Goal: Transaction & Acquisition: Download file/media

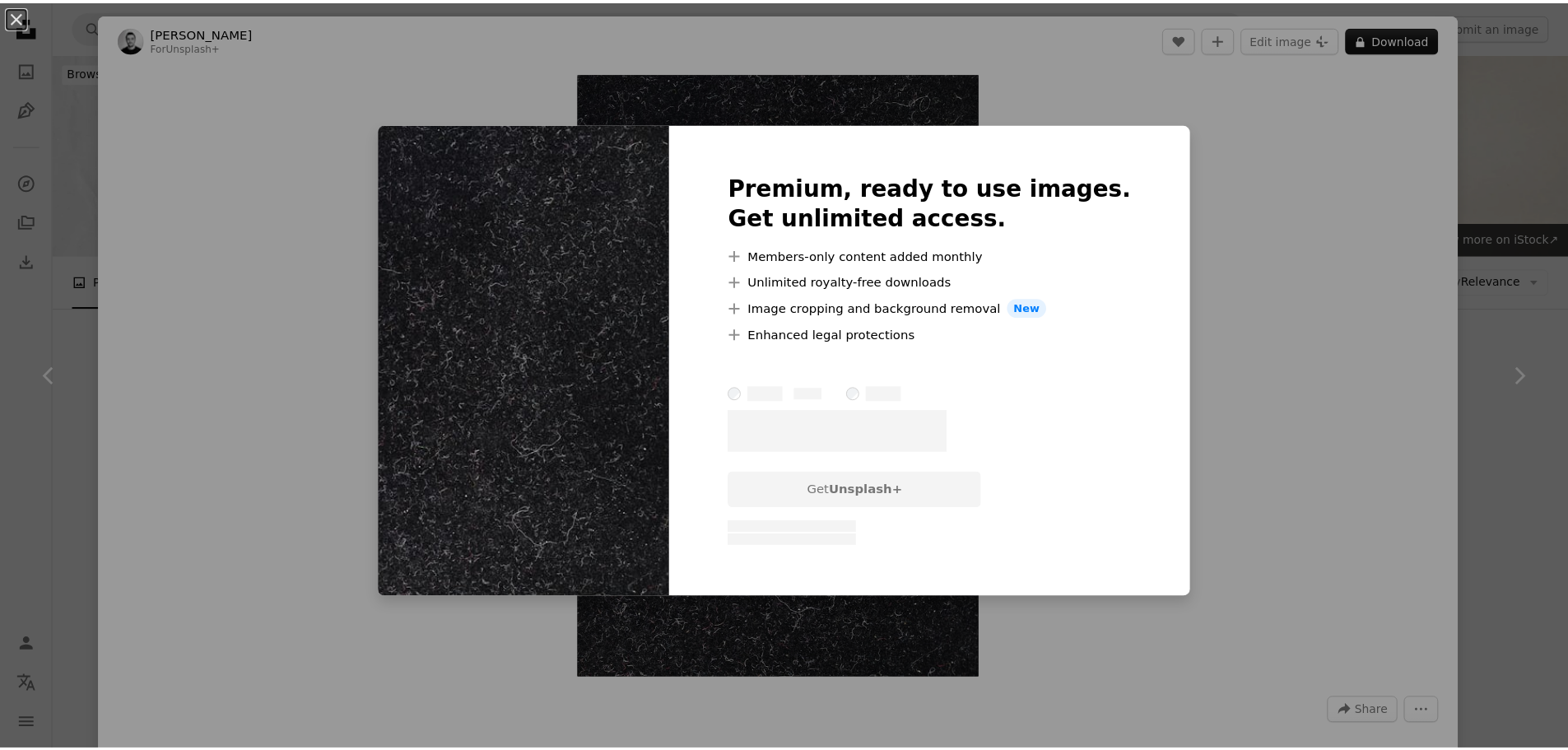
scroll to position [2716, 0]
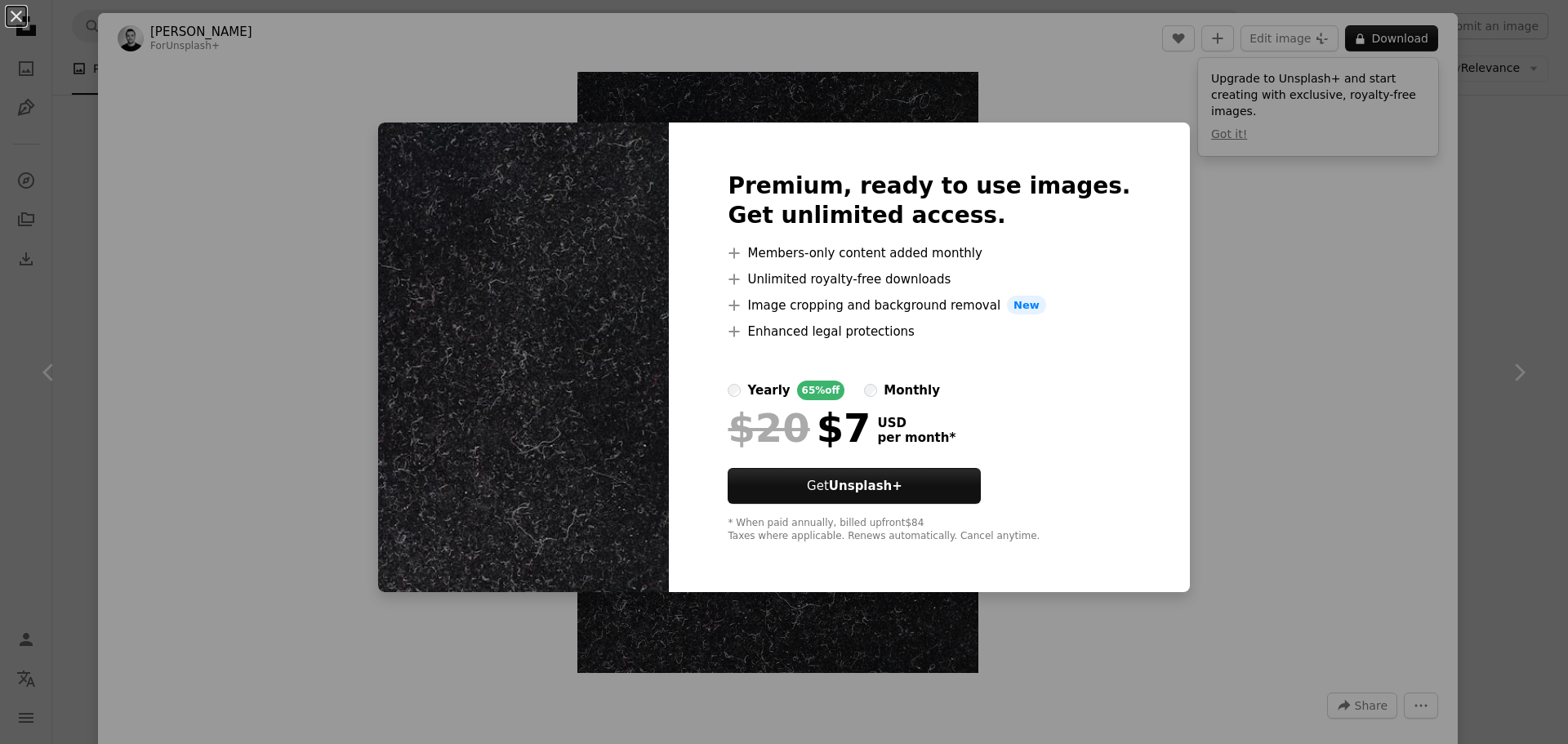
drag, startPoint x: 276, startPoint y: 163, endPoint x: 389, endPoint y: 102, distance: 128.4
click at [268, 163] on div "An X shape Premium, ready to use images. Get unlimited access. A plus sign Memb…" at bounding box center [784, 372] width 1568 height 744
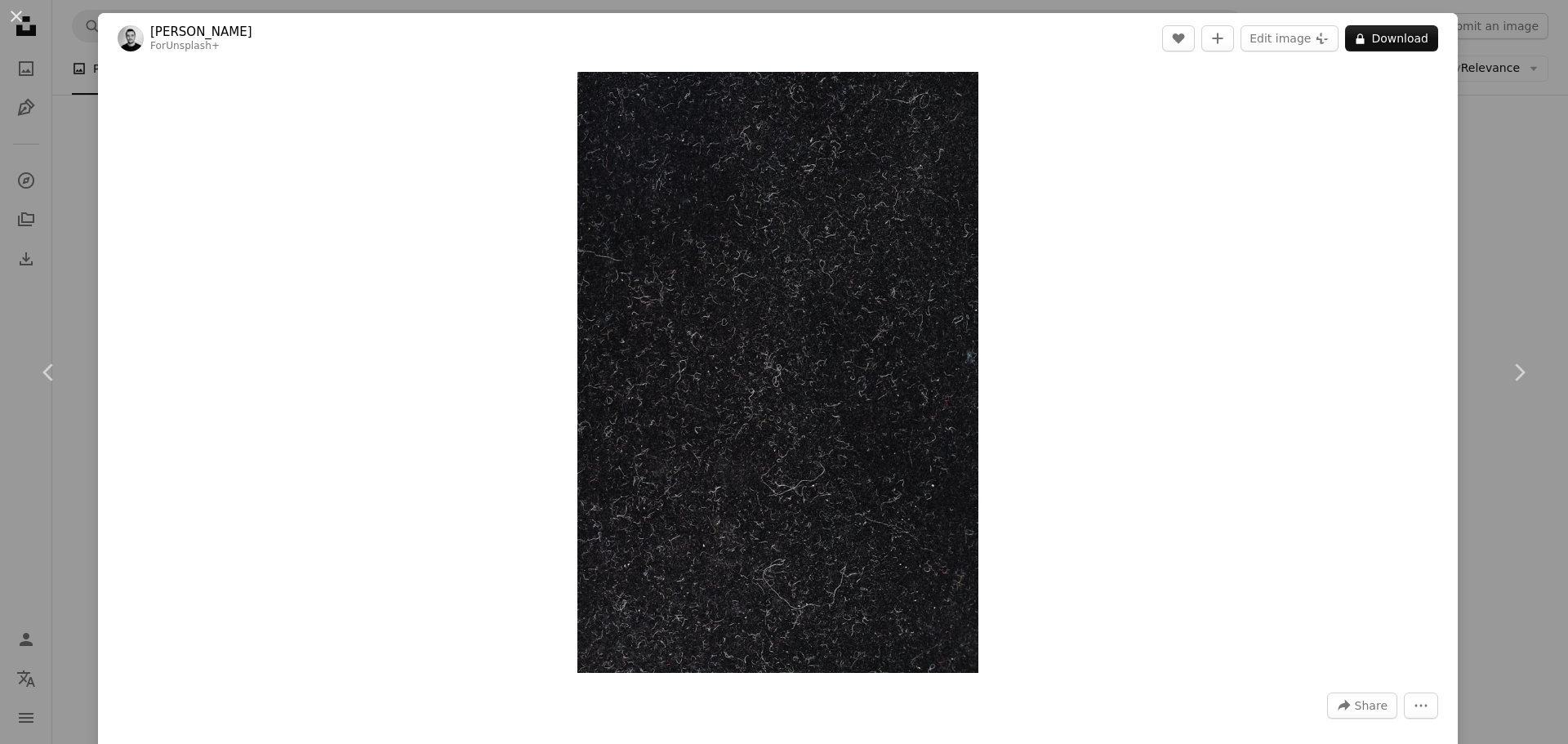
click at [12, 16] on button "An X shape" at bounding box center [17, 17] width 20 height 20
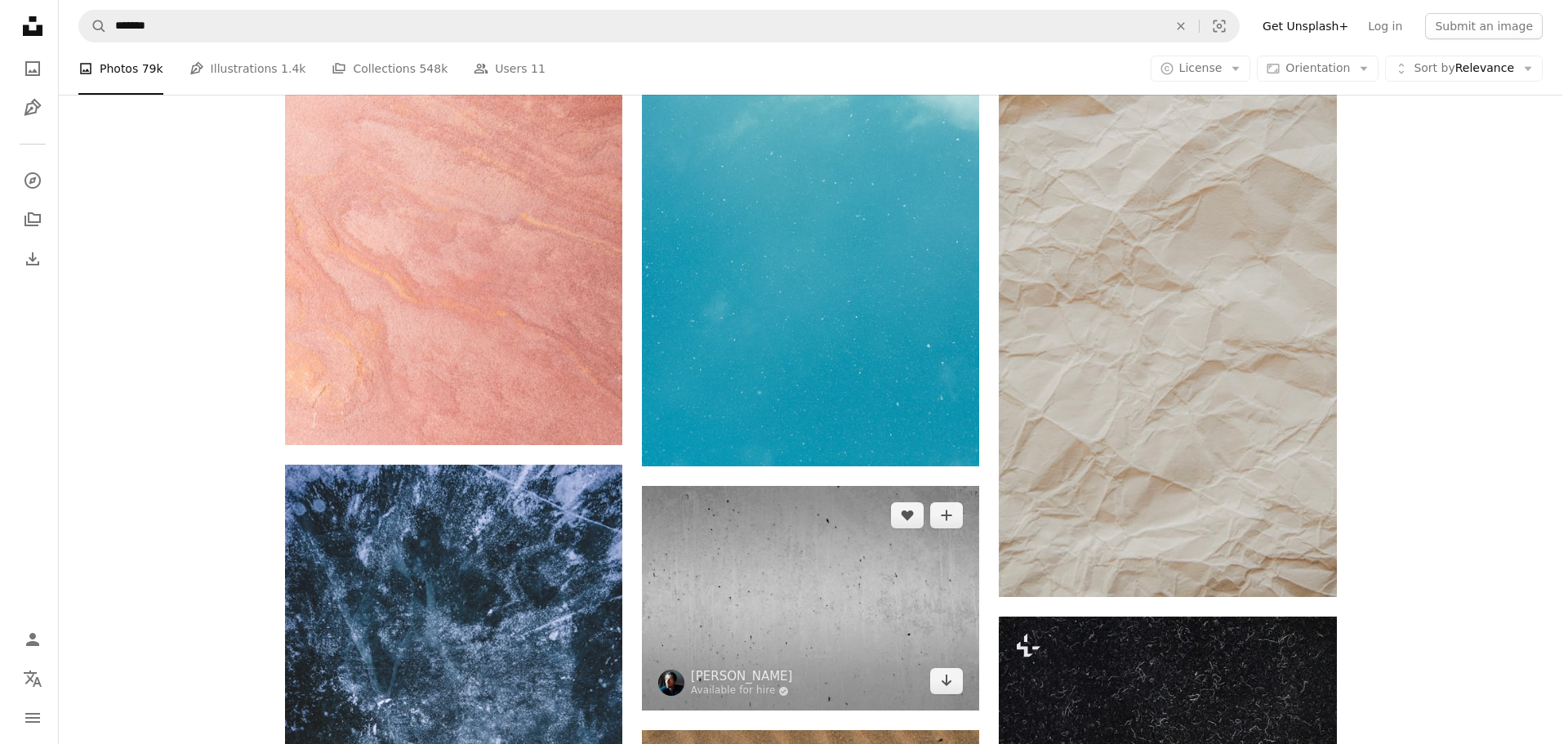
scroll to position [2339, 0]
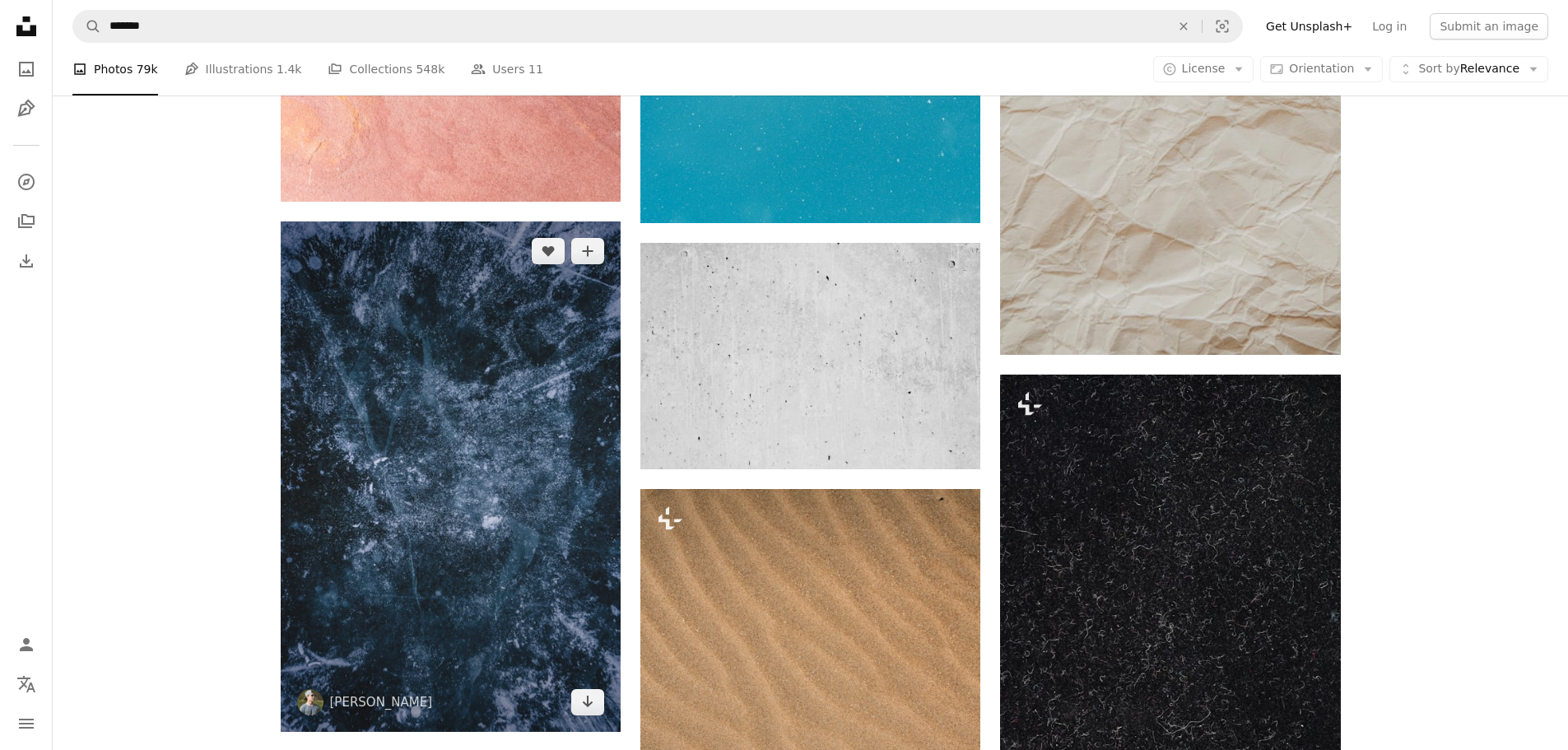
click at [507, 458] on img at bounding box center [451, 477] width 340 height 510
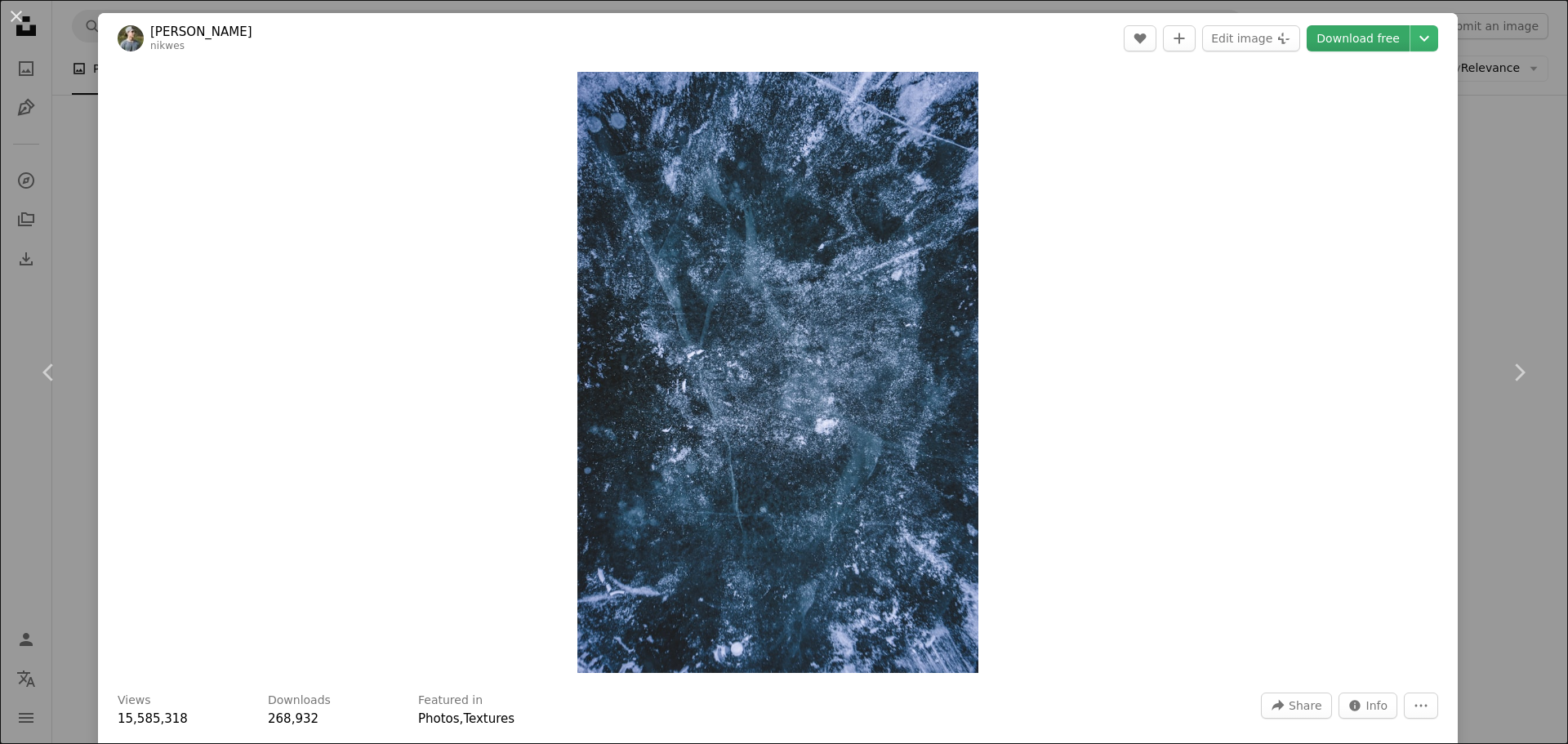
click at [1361, 29] on link "Download free" at bounding box center [1359, 37] width 103 height 26
